Goal: Task Accomplishment & Management: Manage account settings

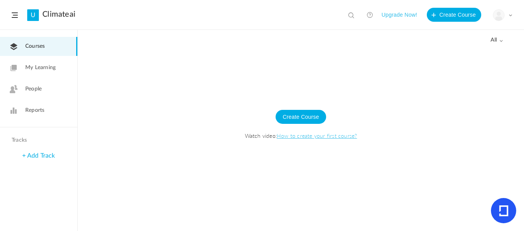
click at [38, 90] on span "People" at bounding box center [33, 89] width 16 height 8
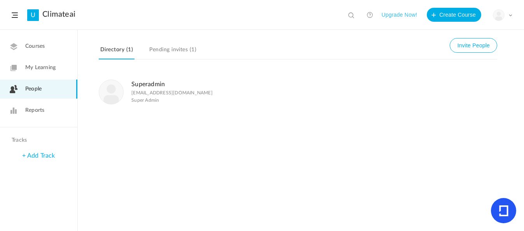
click at [174, 50] on link "Pending invites (1)" at bounding box center [173, 52] width 50 height 15
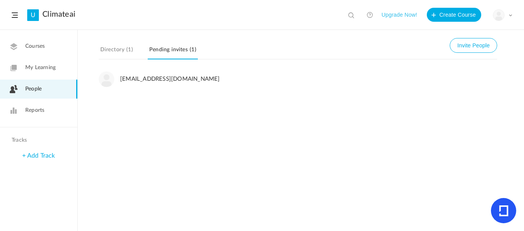
click at [51, 51] on link "Courses" at bounding box center [38, 46] width 77 height 19
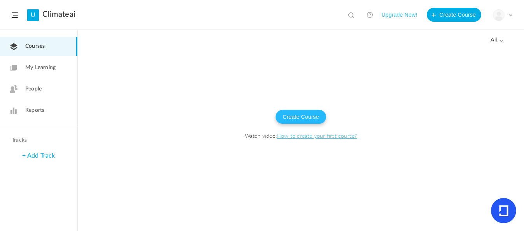
click at [308, 113] on button "Create Course" at bounding box center [300, 117] width 50 height 14
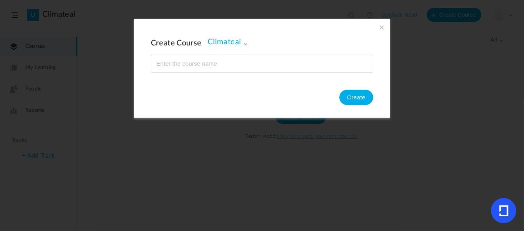
click at [381, 30] on span at bounding box center [381, 27] width 9 height 9
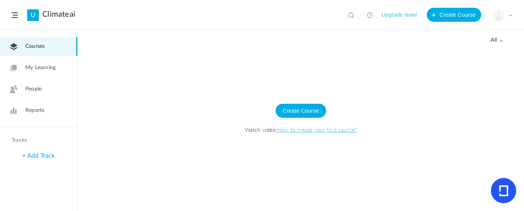
click at [51, 68] on span "My Learning" at bounding box center [40, 68] width 30 height 8
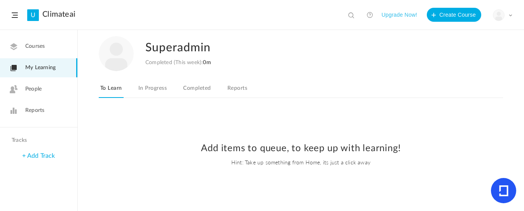
click at [511, 15] on span at bounding box center [510, 15] width 4 height 4
click at [454, 73] on link "Logout" at bounding box center [475, 77] width 73 height 14
